Goal: Task Accomplishment & Management: Manage account settings

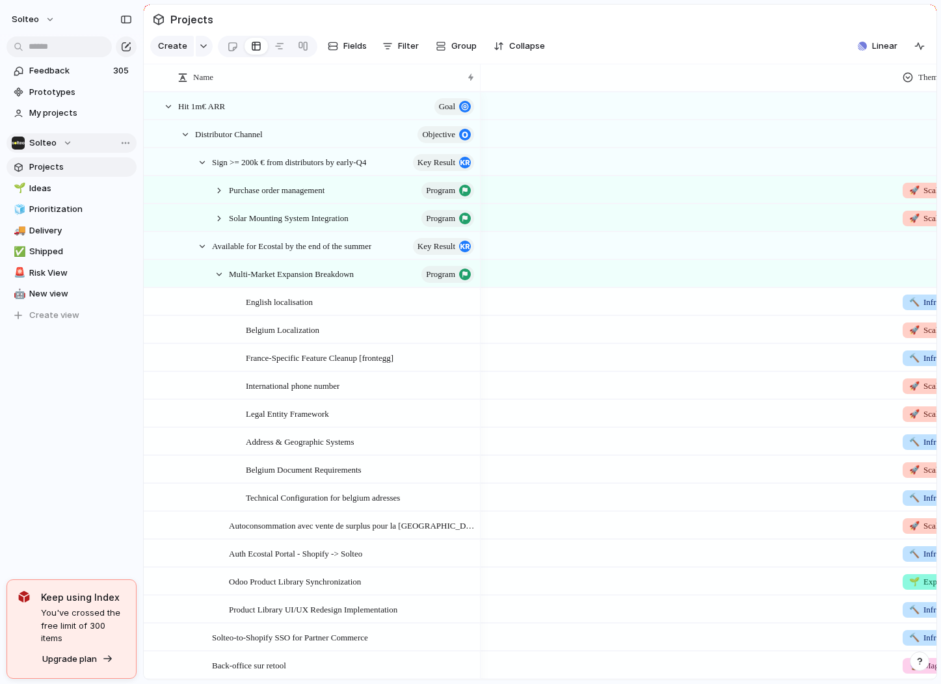
scroll to position [0, 607]
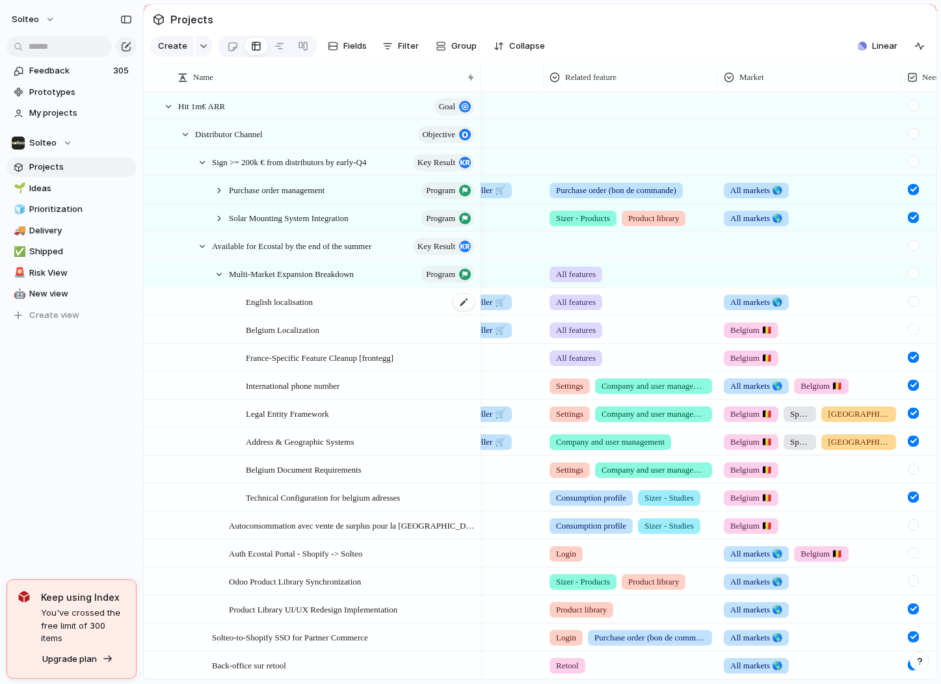
click at [286, 297] on span "English localisation" at bounding box center [279, 301] width 67 height 15
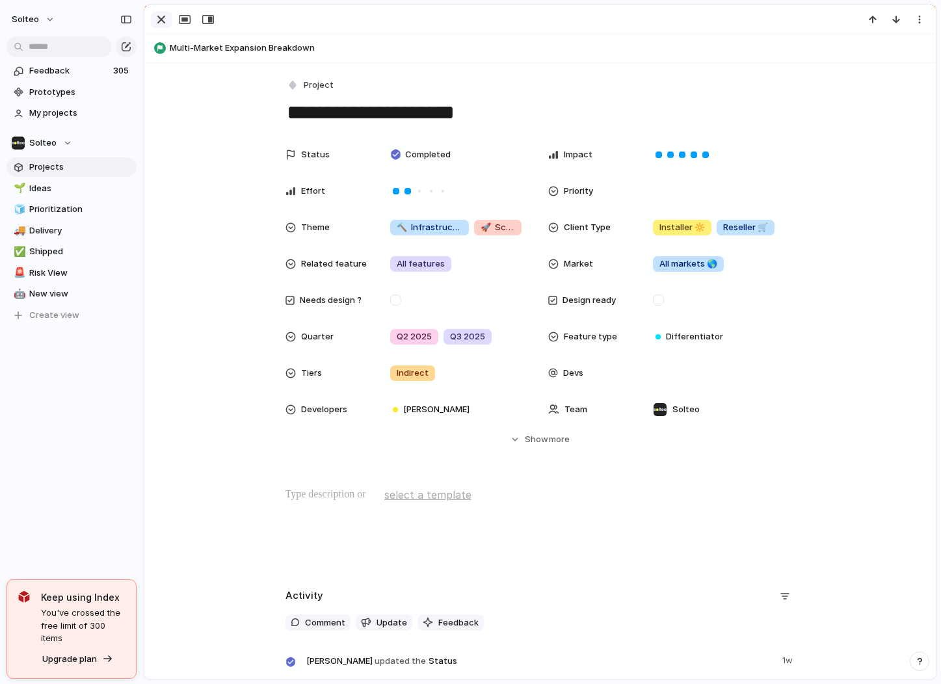
click at [163, 21] on div "button" at bounding box center [162, 20] width 16 height 16
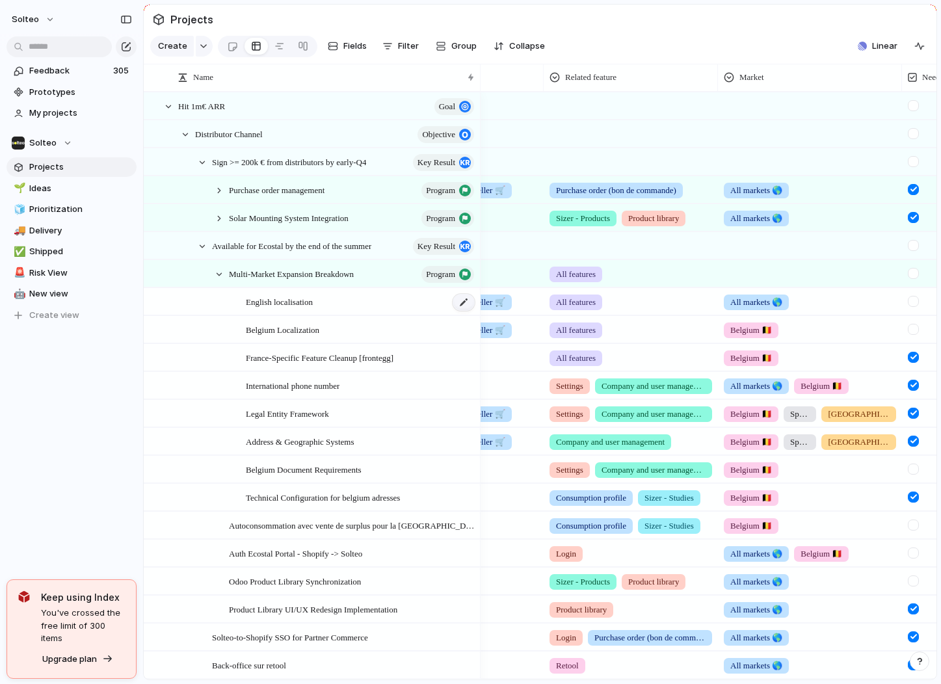
click at [463, 308] on div at bounding box center [464, 302] width 22 height 17
click at [57, 167] on span "Projects" at bounding box center [80, 167] width 103 height 13
click at [27, 16] on span "solteo" at bounding box center [25, 19] width 27 height 13
click at [71, 51] on li "Settings" at bounding box center [63, 48] width 108 height 21
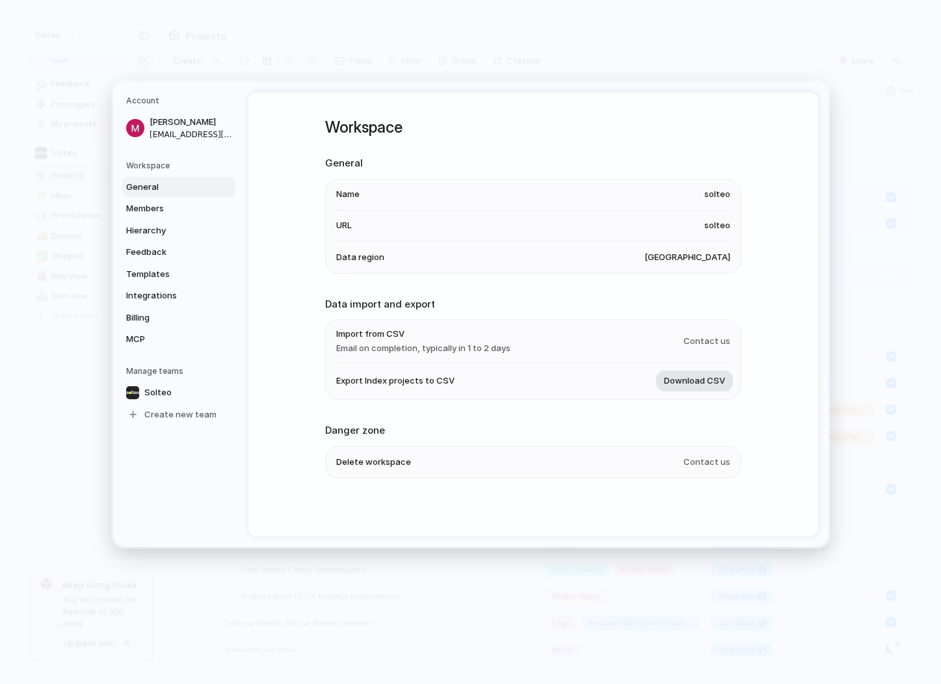
click at [701, 377] on span "Download CSV" at bounding box center [694, 381] width 61 height 13
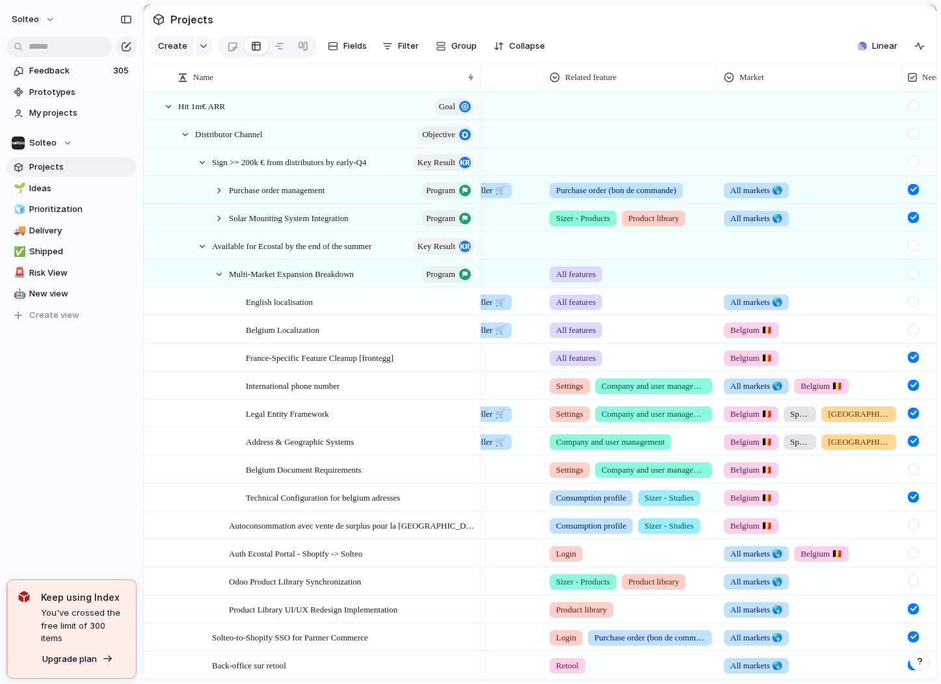
click at [88, 166] on span "Projects" at bounding box center [80, 167] width 103 height 13
